Goal: Navigation & Orientation: Find specific page/section

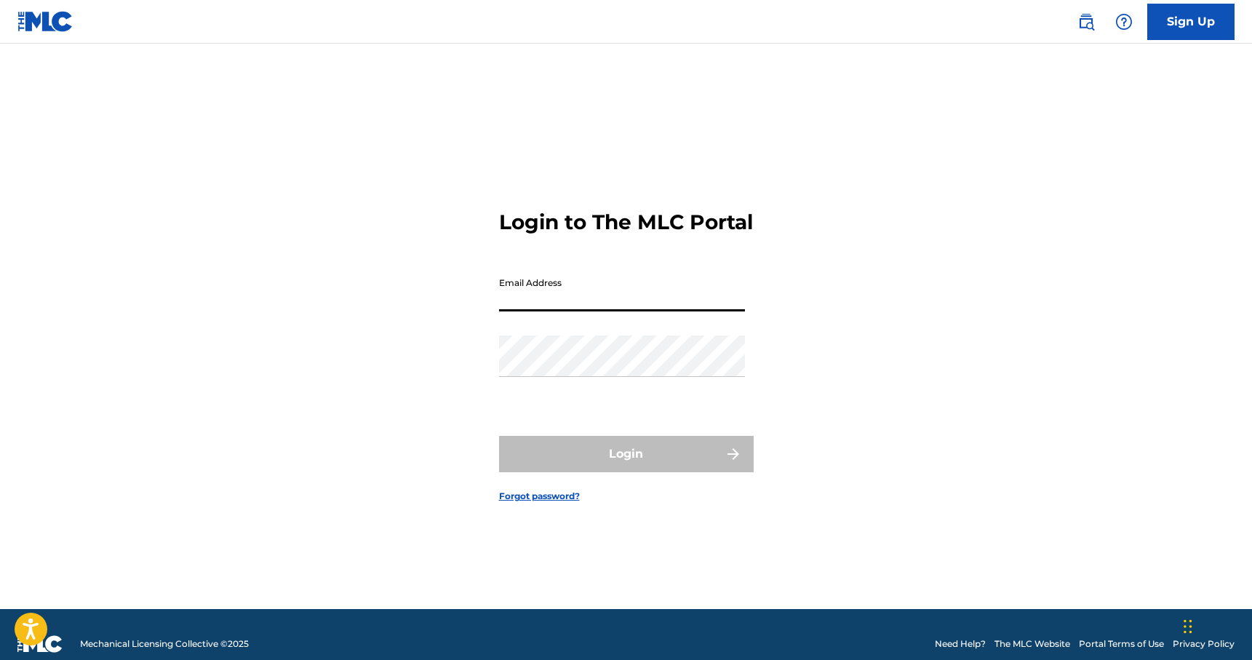
click at [598, 306] on input "Email Address" at bounding box center [622, 290] width 246 height 41
type input "[EMAIL_ADDRESS][DOMAIN_NAME]"
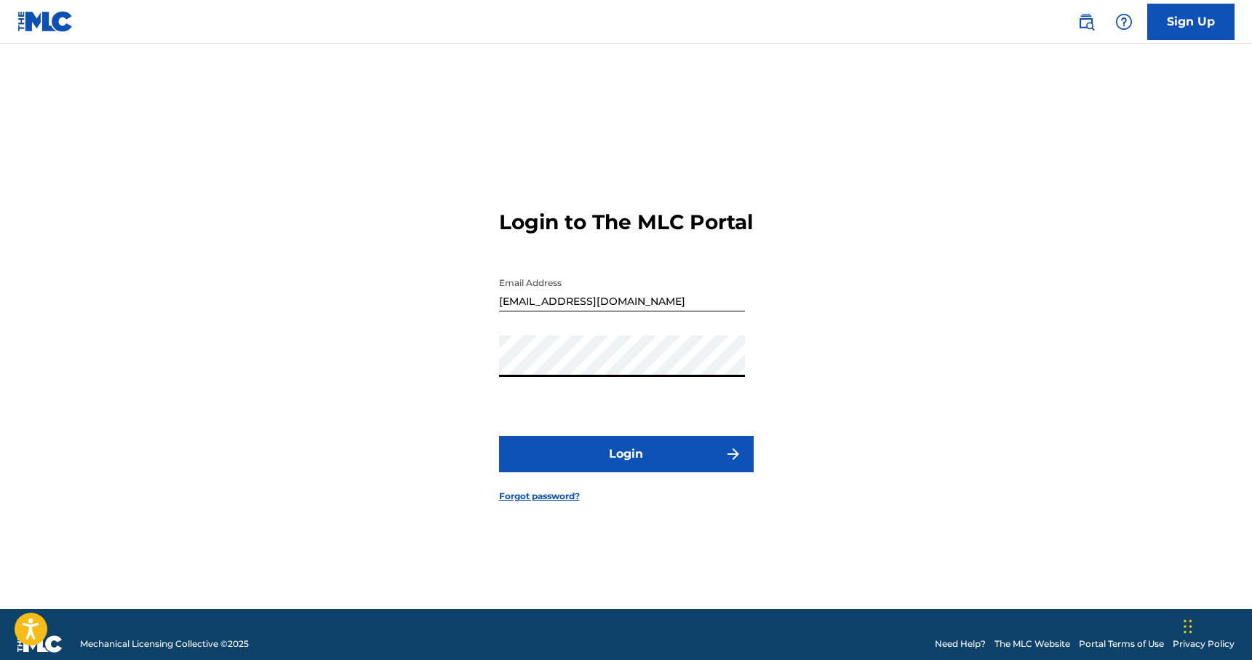
click at [588, 468] on button "Login" at bounding box center [626, 454] width 255 height 36
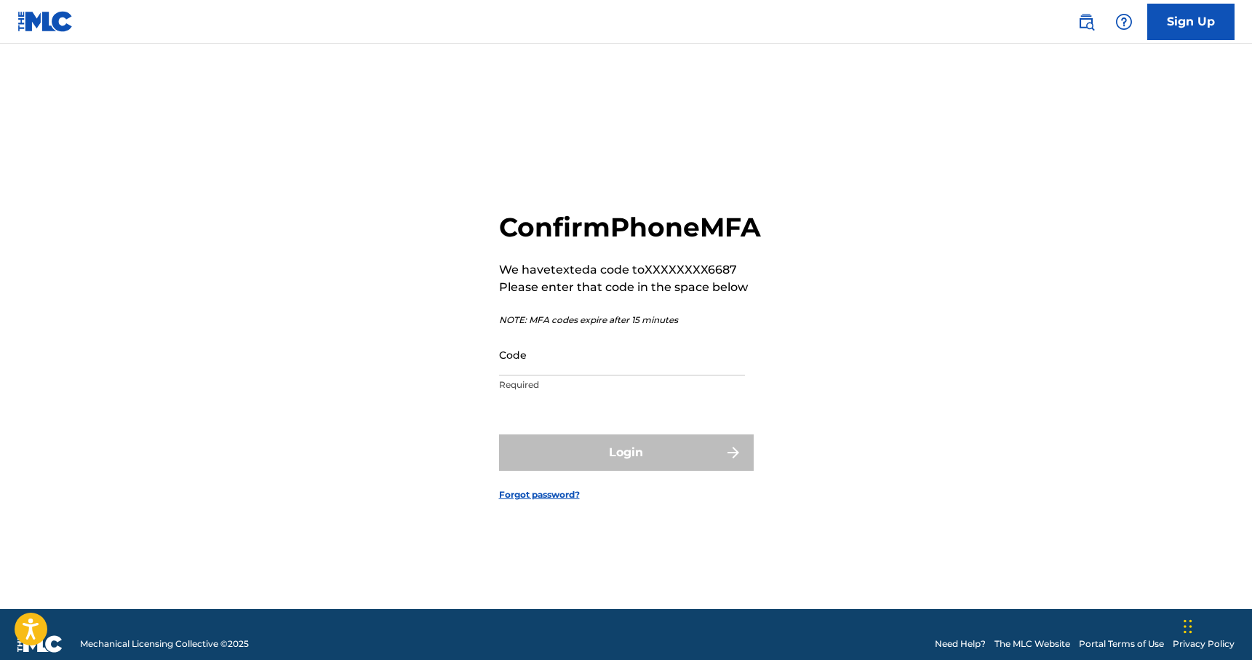
click at [637, 375] on input "Code" at bounding box center [622, 354] width 246 height 41
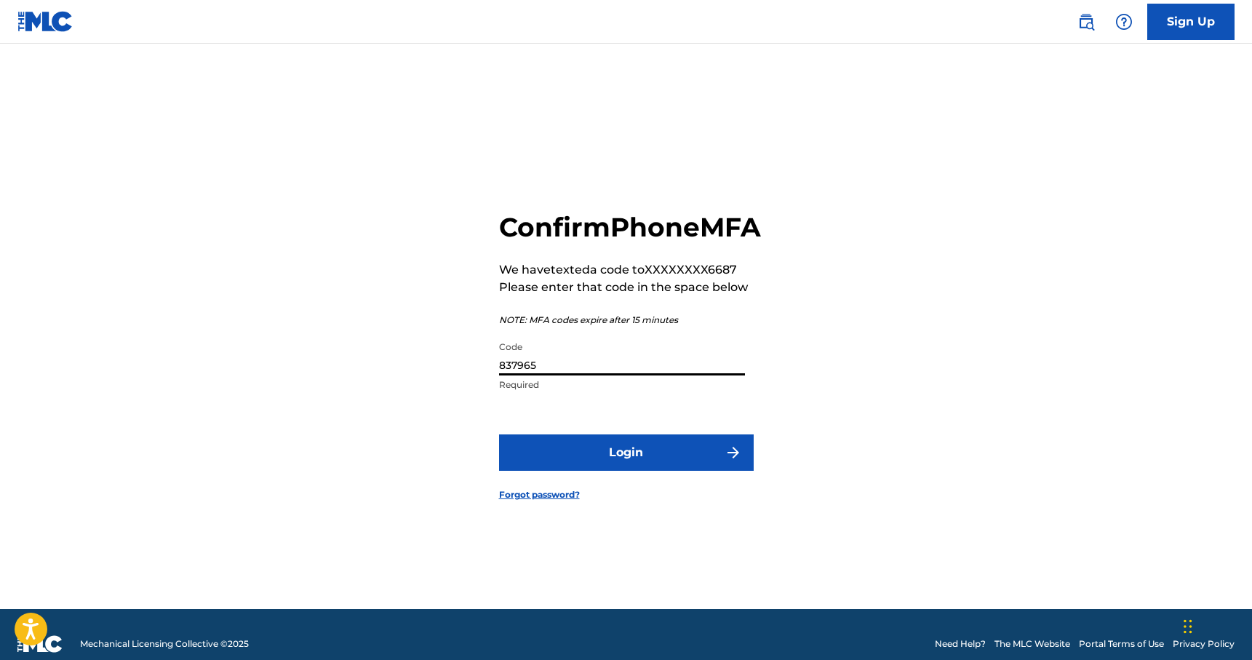
type input "837965"
click at [632, 465] on button "Login" at bounding box center [626, 452] width 255 height 36
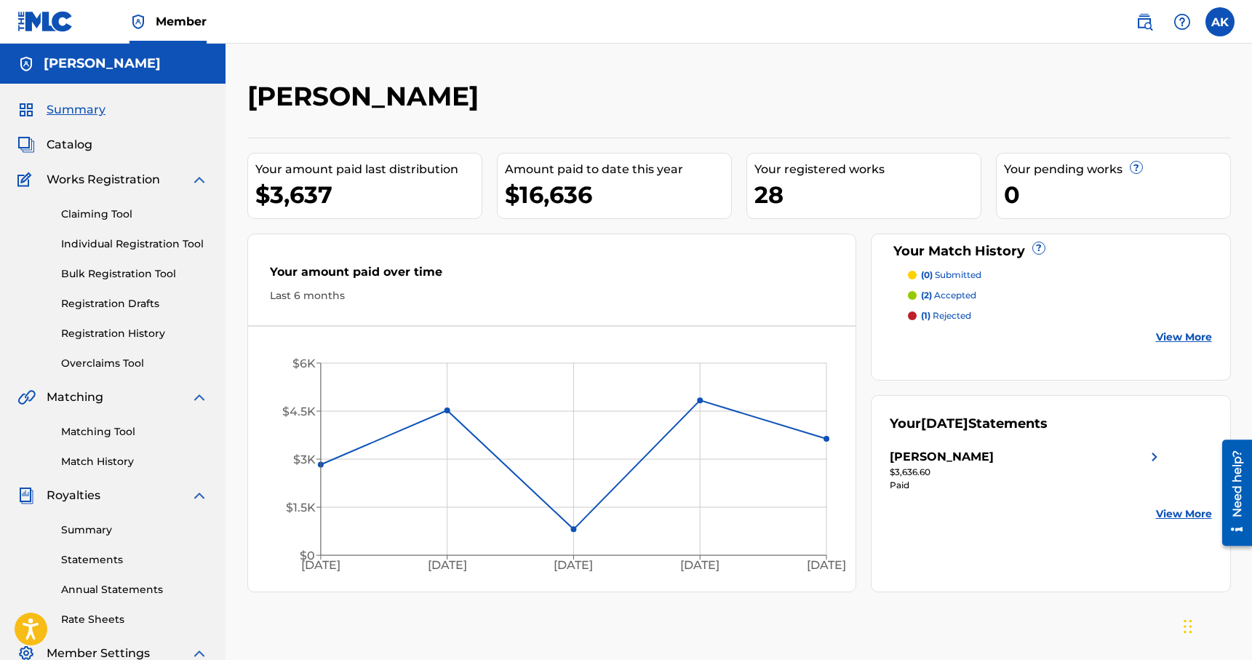
click at [76, 149] on span "Catalog" at bounding box center [70, 144] width 46 height 17
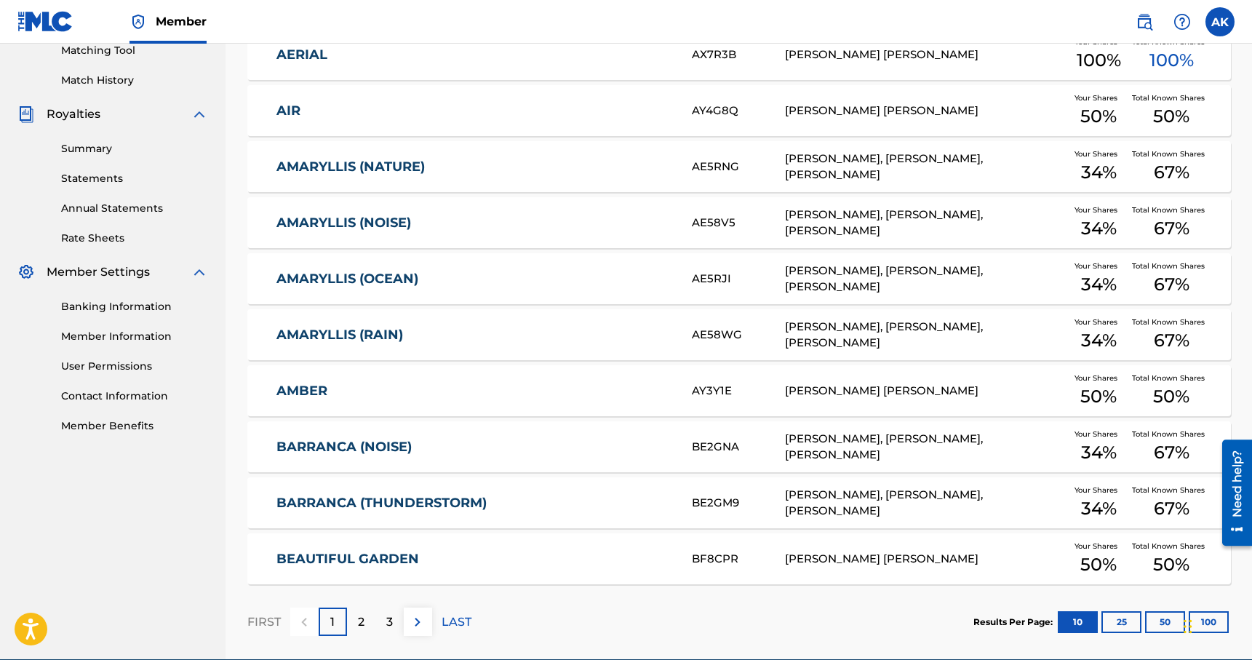
scroll to position [450, 0]
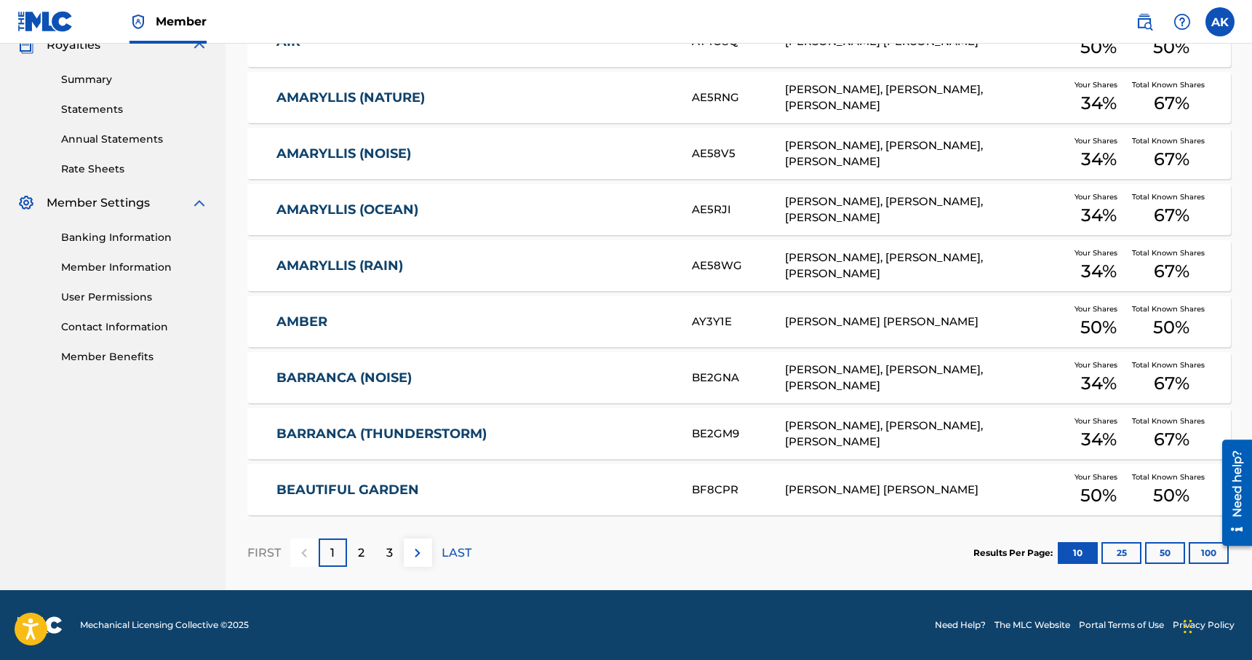
click at [369, 557] on div "2" at bounding box center [361, 552] width 28 height 28
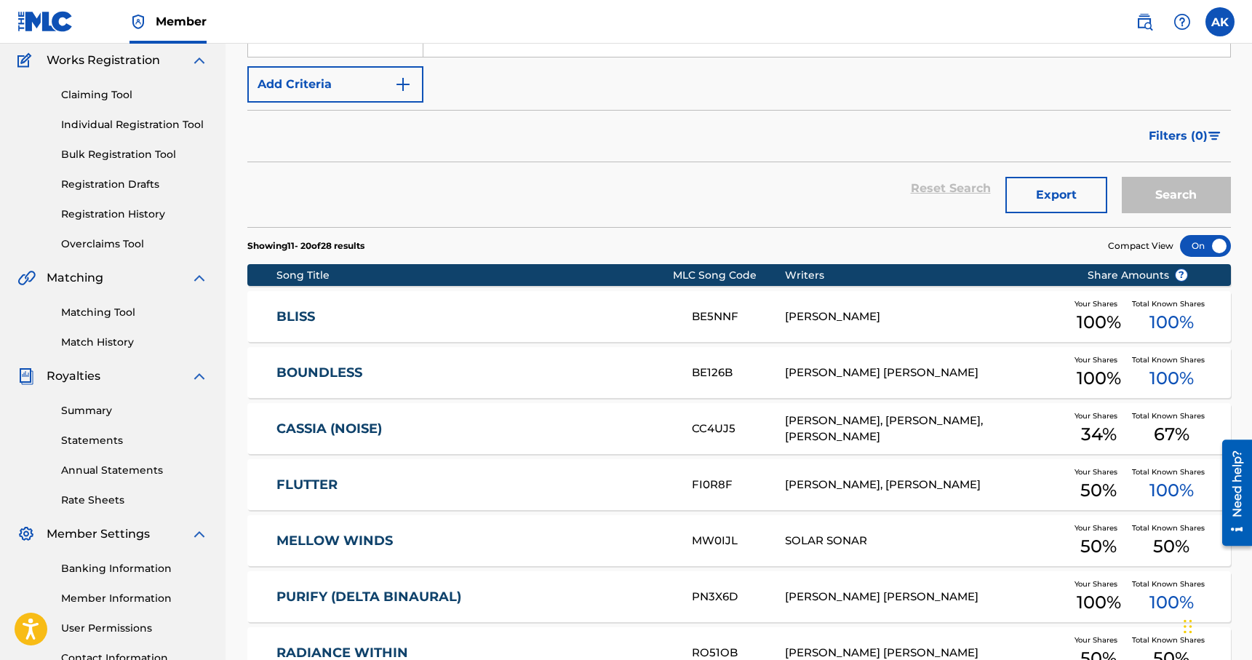
scroll to position [0, 0]
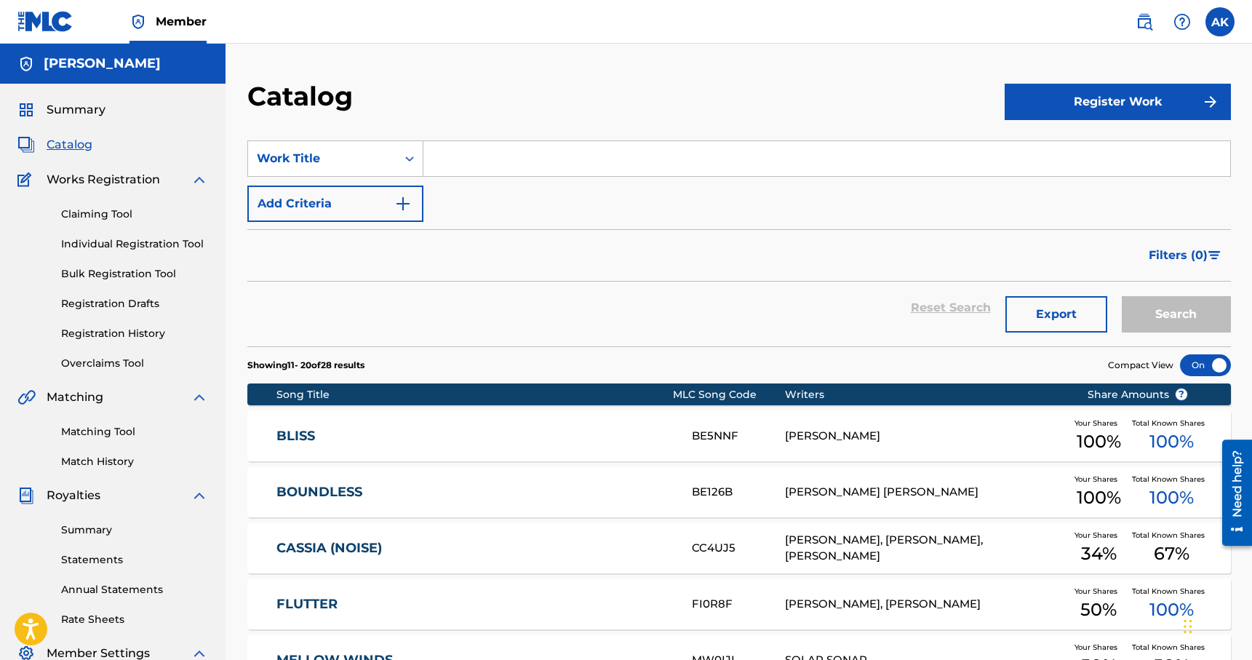
click at [98, 111] on span "Summary" at bounding box center [76, 109] width 59 height 17
